Goal: Task Accomplishment & Management: Use online tool/utility

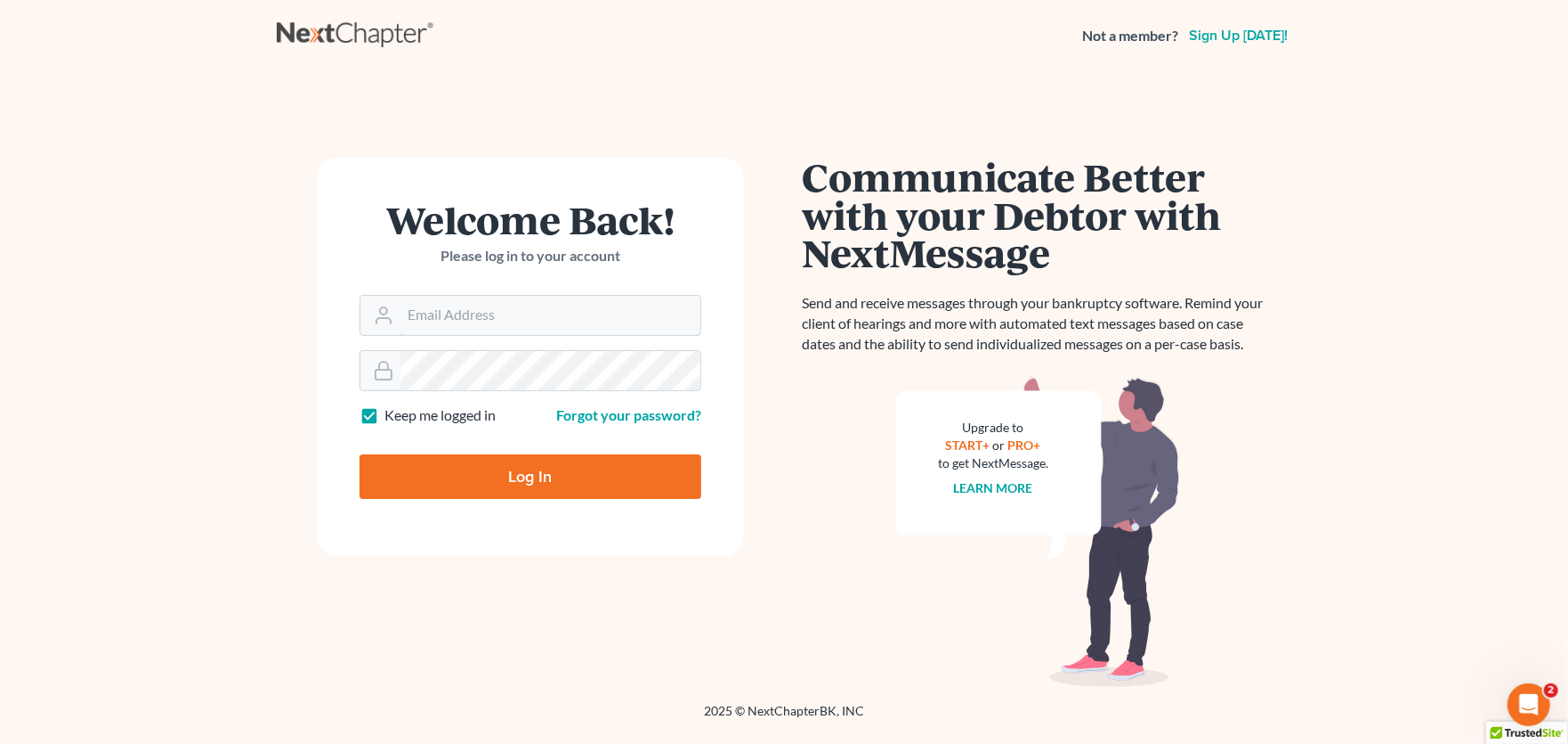
type input "[PERSON_NAME][EMAIL_ADDRESS][PERSON_NAME][DOMAIN_NAME]"
click at [494, 474] on input "Log In" at bounding box center [531, 476] width 342 height 45
type input "Thinking..."
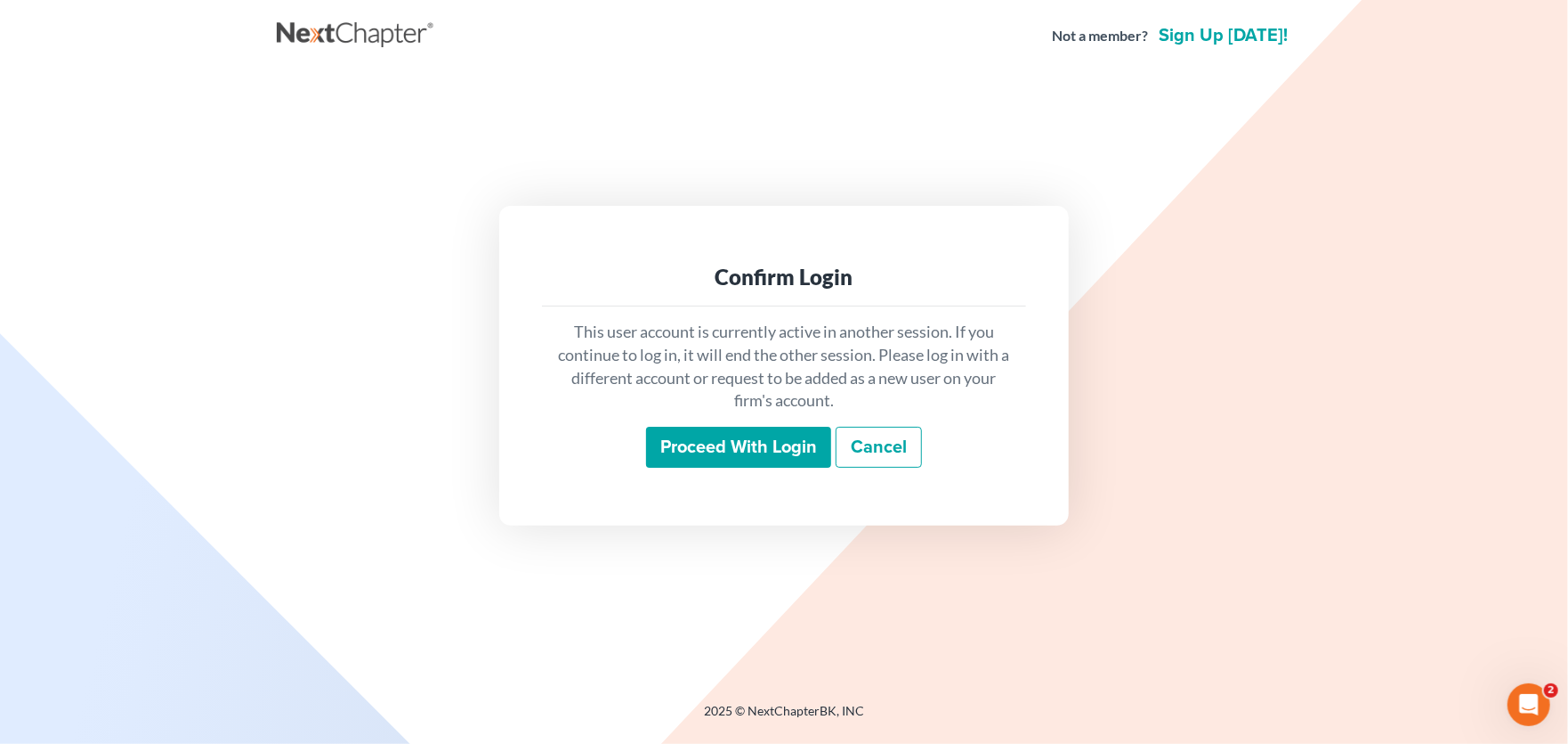
click at [751, 457] on input "Proceed with login" at bounding box center [738, 447] width 185 height 41
